Goal: Task Accomplishment & Management: Use online tool/utility

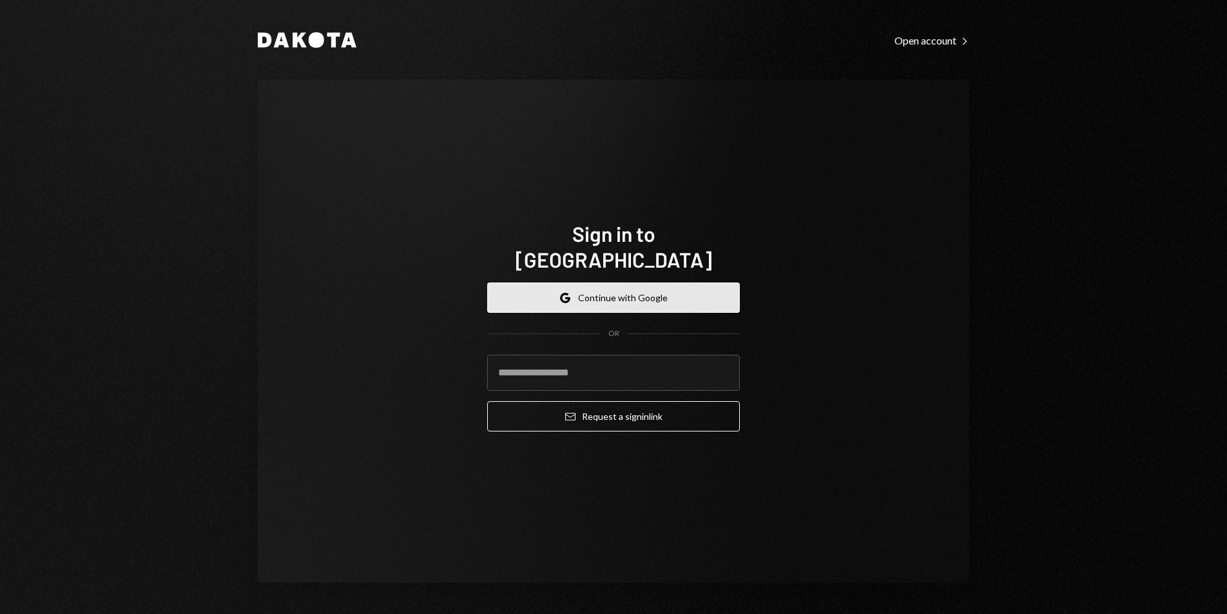
click at [640, 286] on button "Google Continue with Google" at bounding box center [613, 297] width 253 height 30
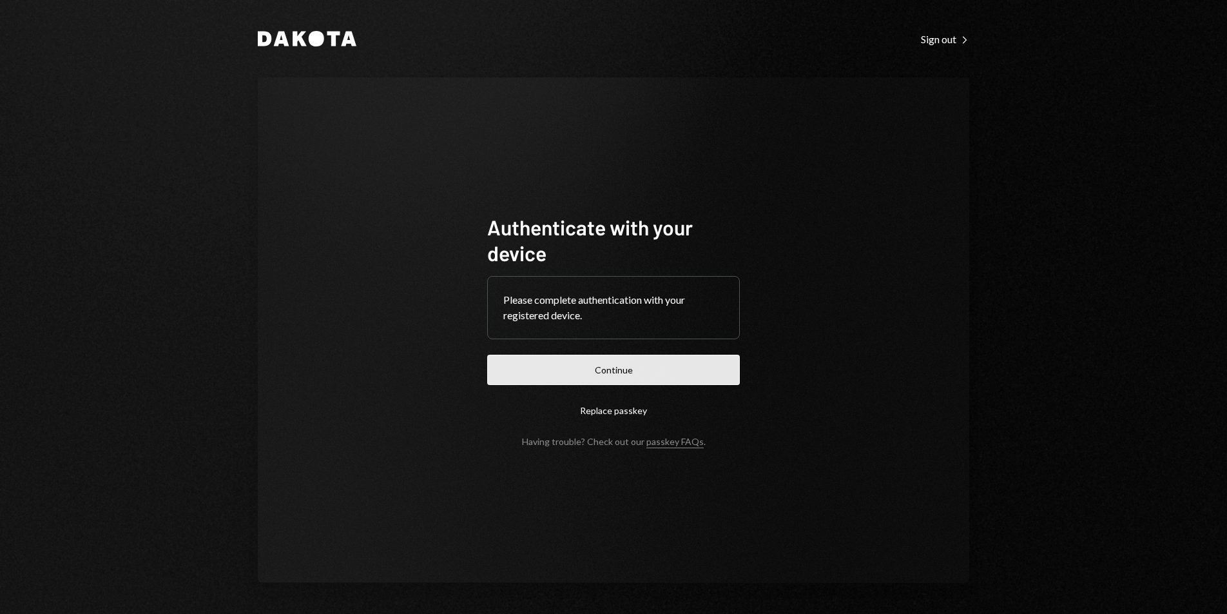
click at [656, 371] on button "Continue" at bounding box center [613, 370] width 253 height 30
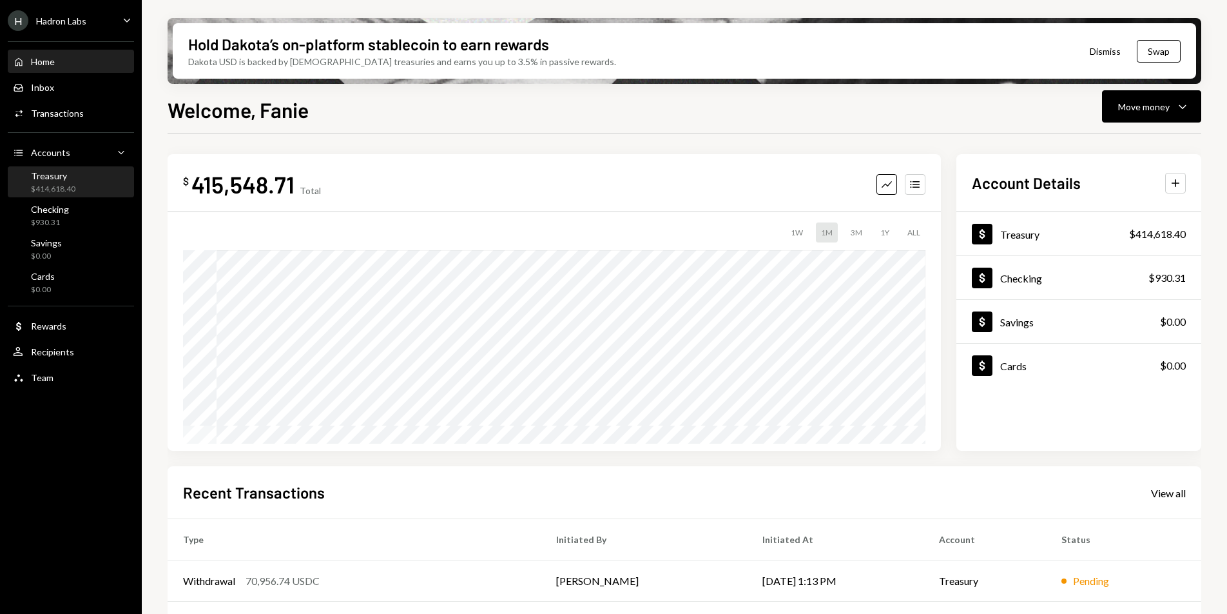
click at [51, 179] on div "Treasury" at bounding box center [53, 175] width 44 height 11
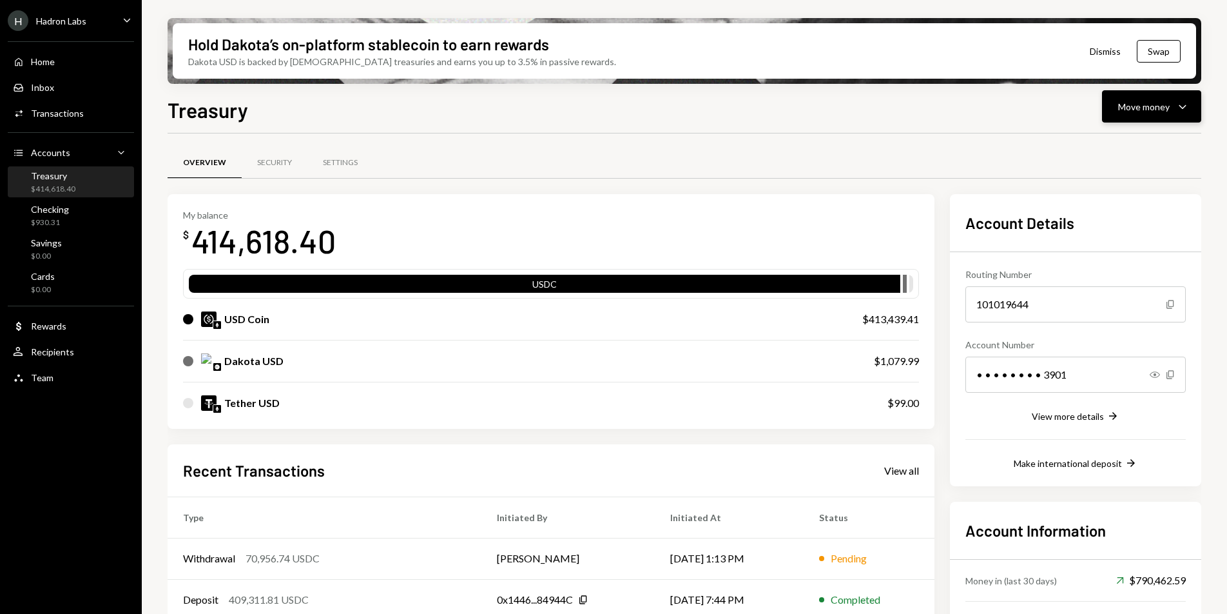
click at [1162, 104] on div "Move money" at bounding box center [1145, 107] width 52 height 14
click at [1130, 208] on div "Deposit" at bounding box center [1142, 204] width 94 height 14
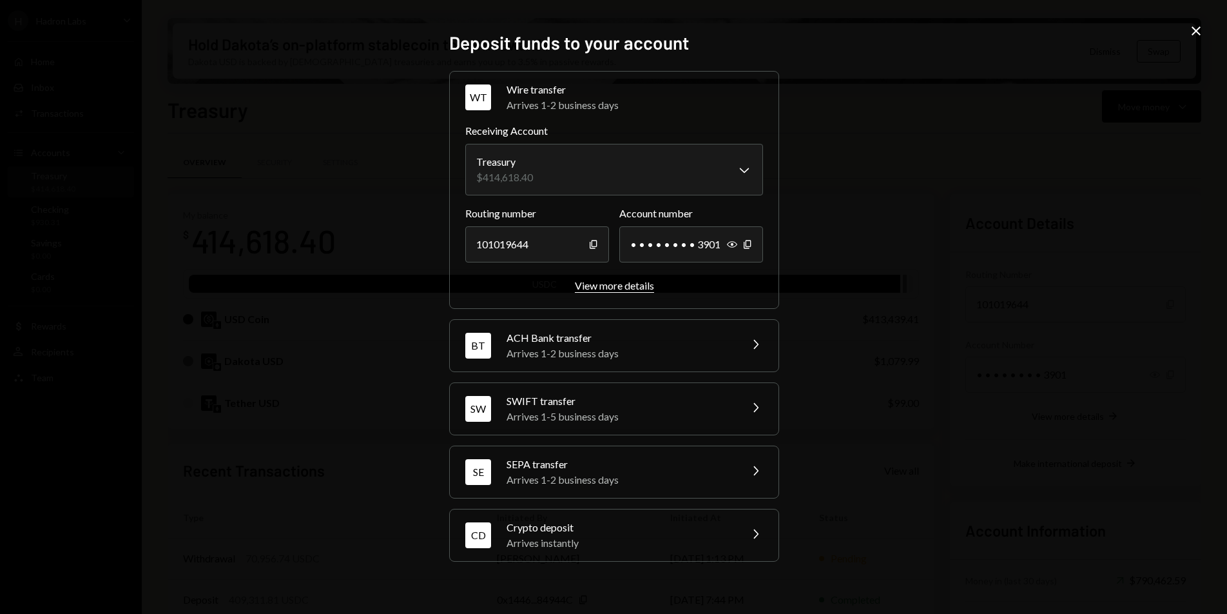
click at [630, 283] on div "View more details" at bounding box center [614, 285] width 79 height 12
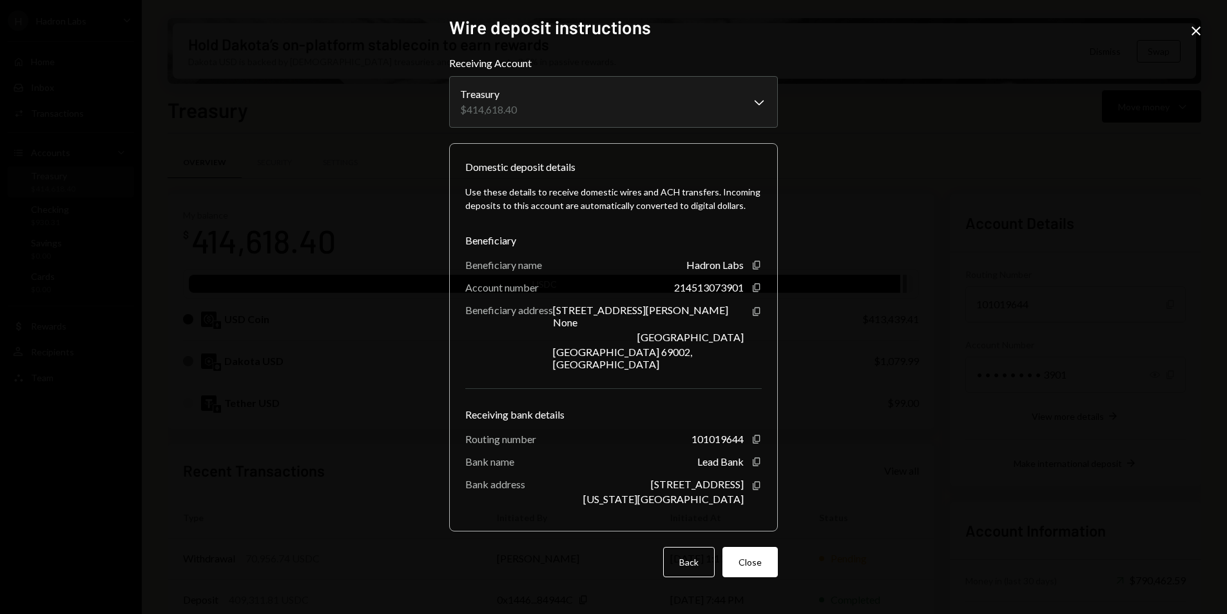
click at [1200, 32] on icon "Close" at bounding box center [1196, 30] width 15 height 15
